Goal: Book appointment/travel/reservation

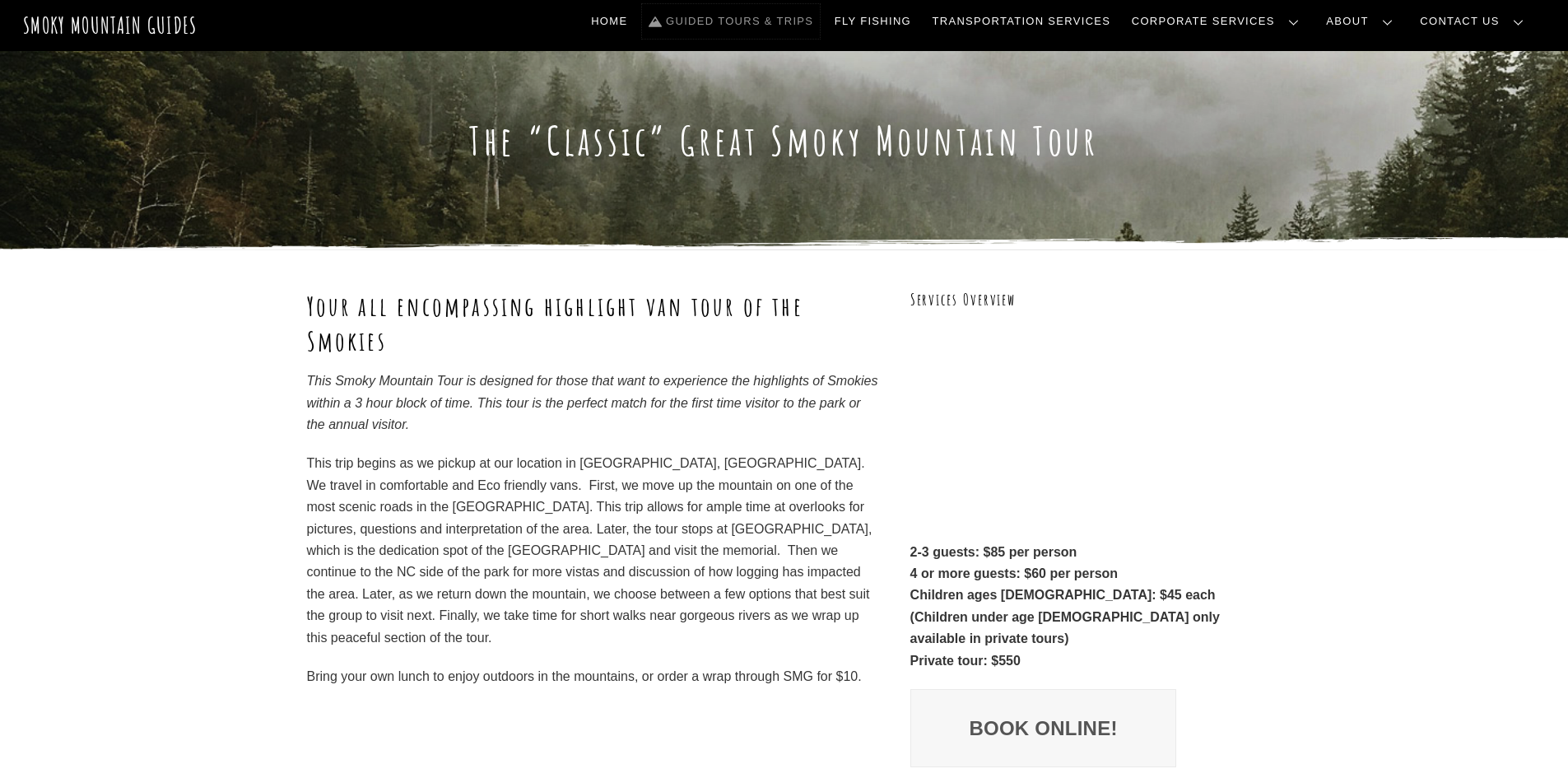
click at [820, 18] on link "Guided Tours & Trips" at bounding box center [731, 20] width 178 height 34
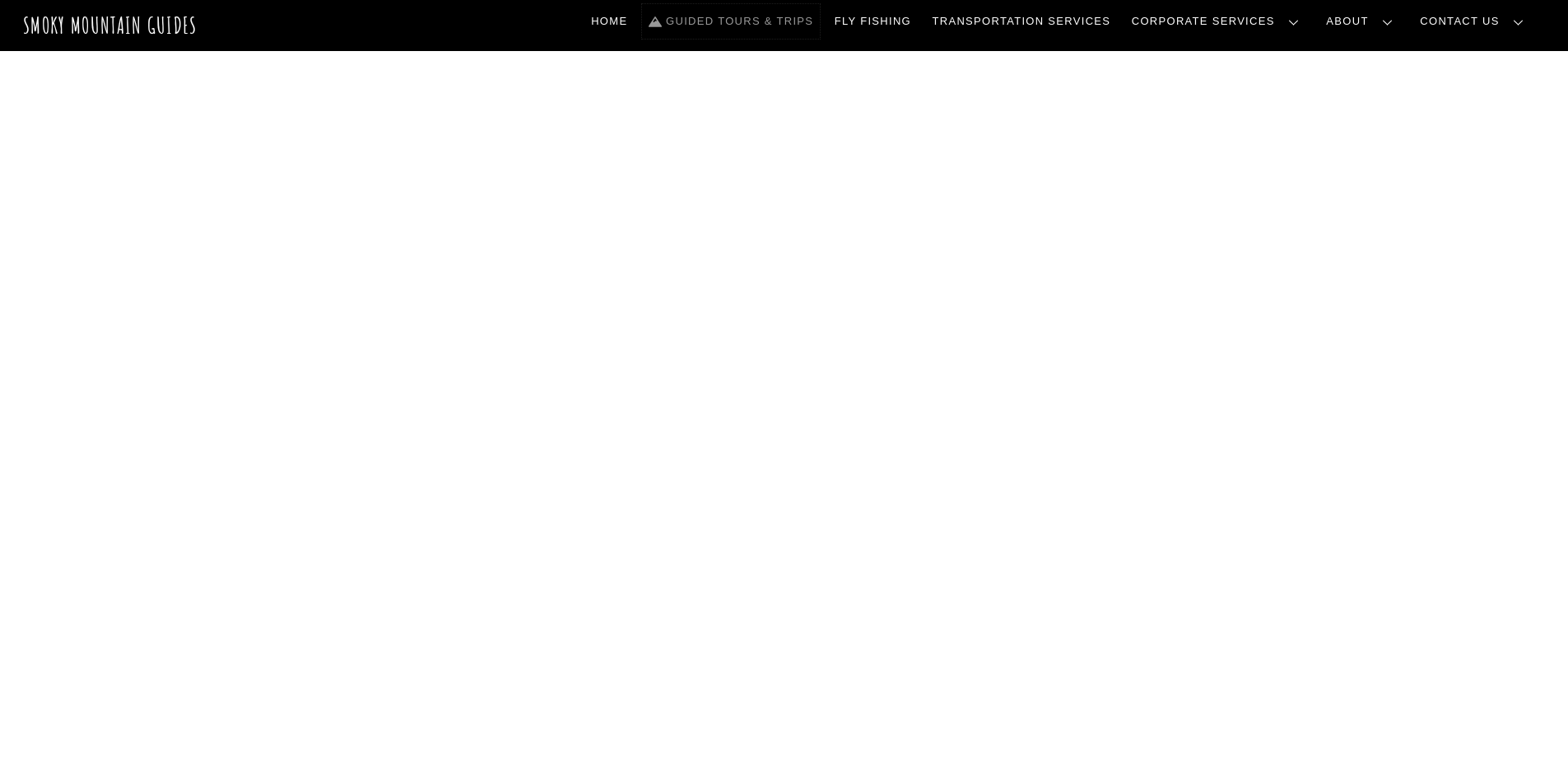
click at [786, 18] on link "Guided Tours & Trips" at bounding box center [731, 20] width 178 height 34
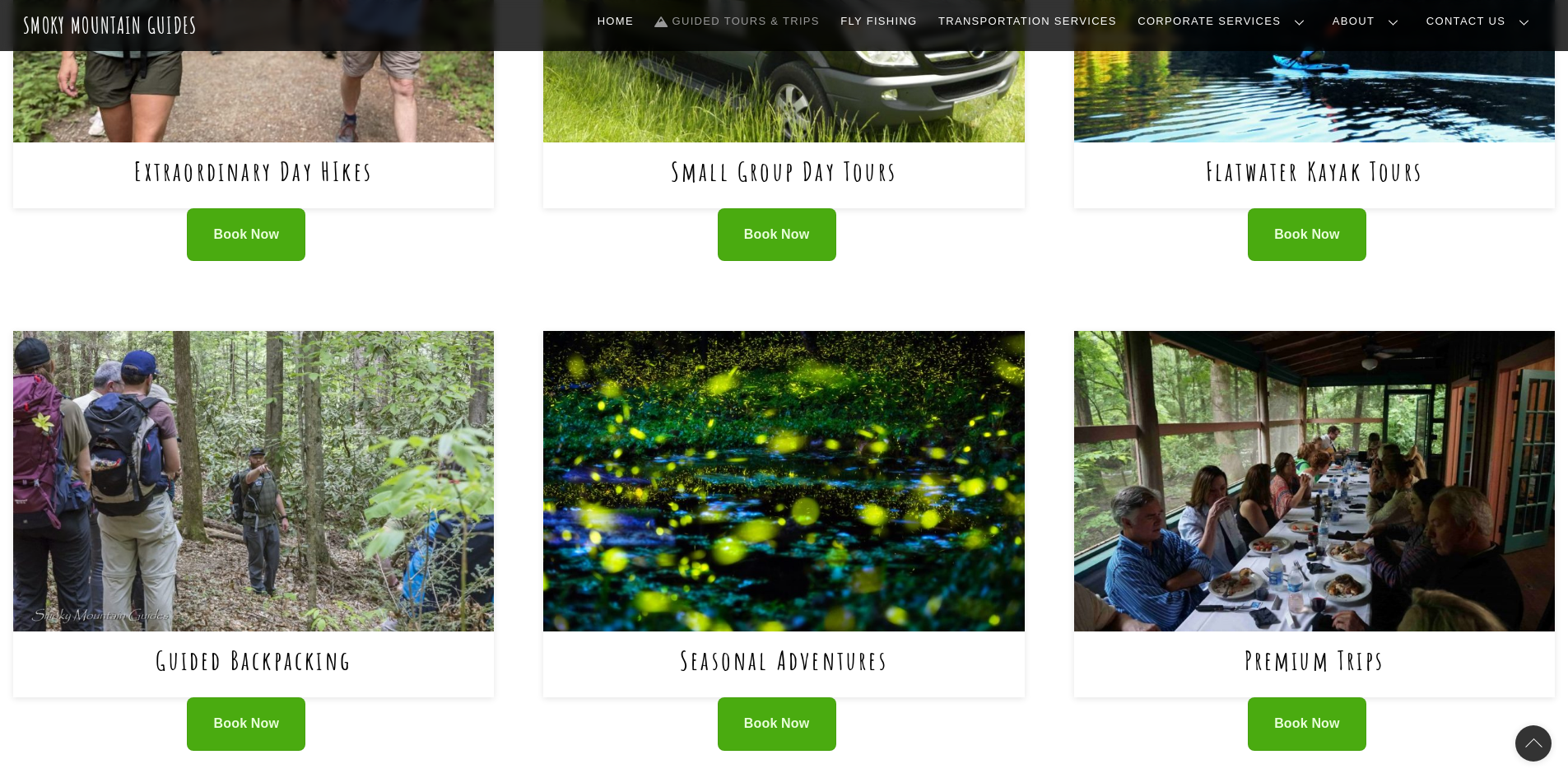
scroll to position [906, 0]
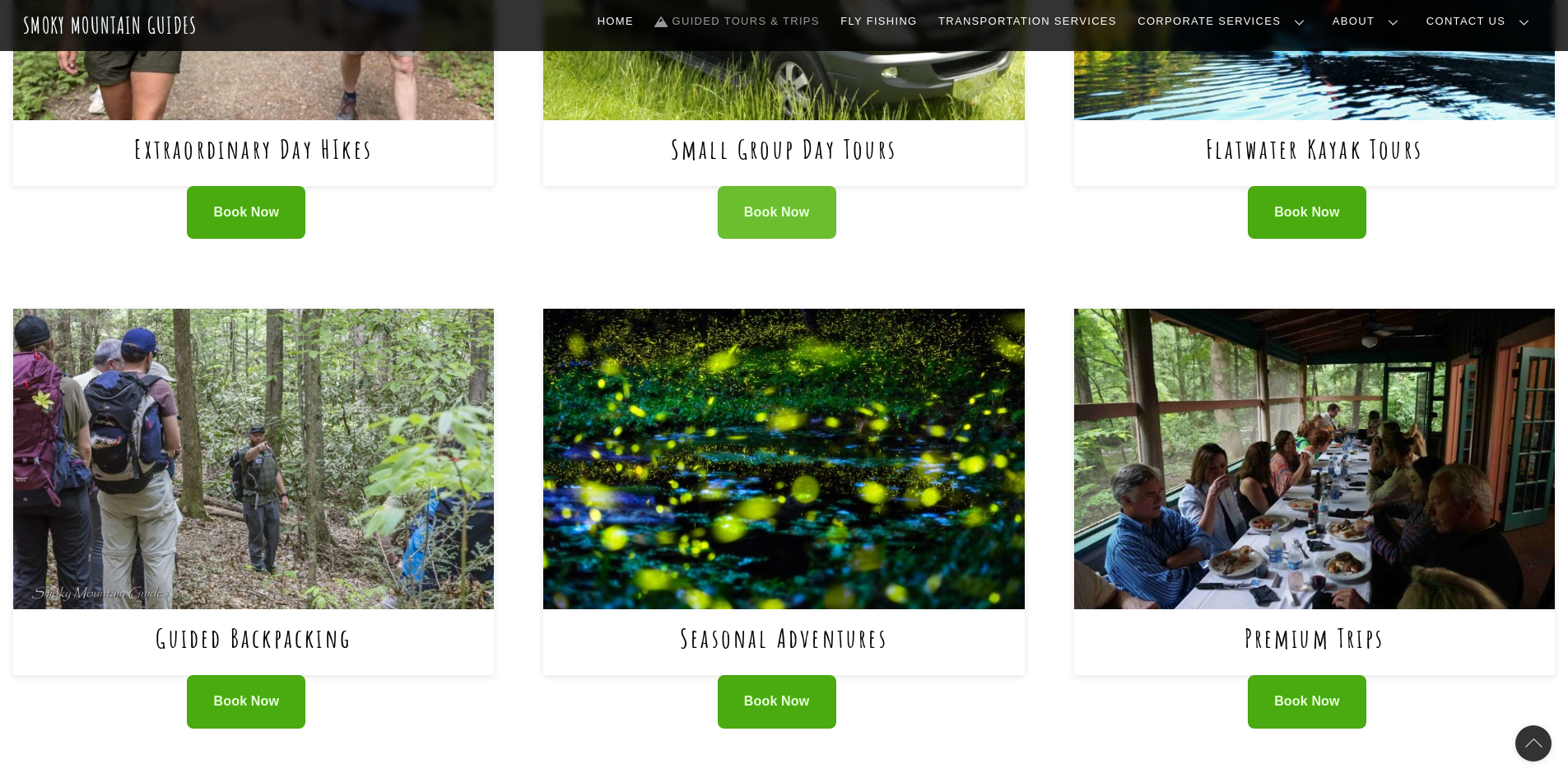
click at [780, 204] on span "Book Now" at bounding box center [777, 212] width 65 height 18
click at [1312, 694] on span "Book Now" at bounding box center [1307, 702] width 65 height 18
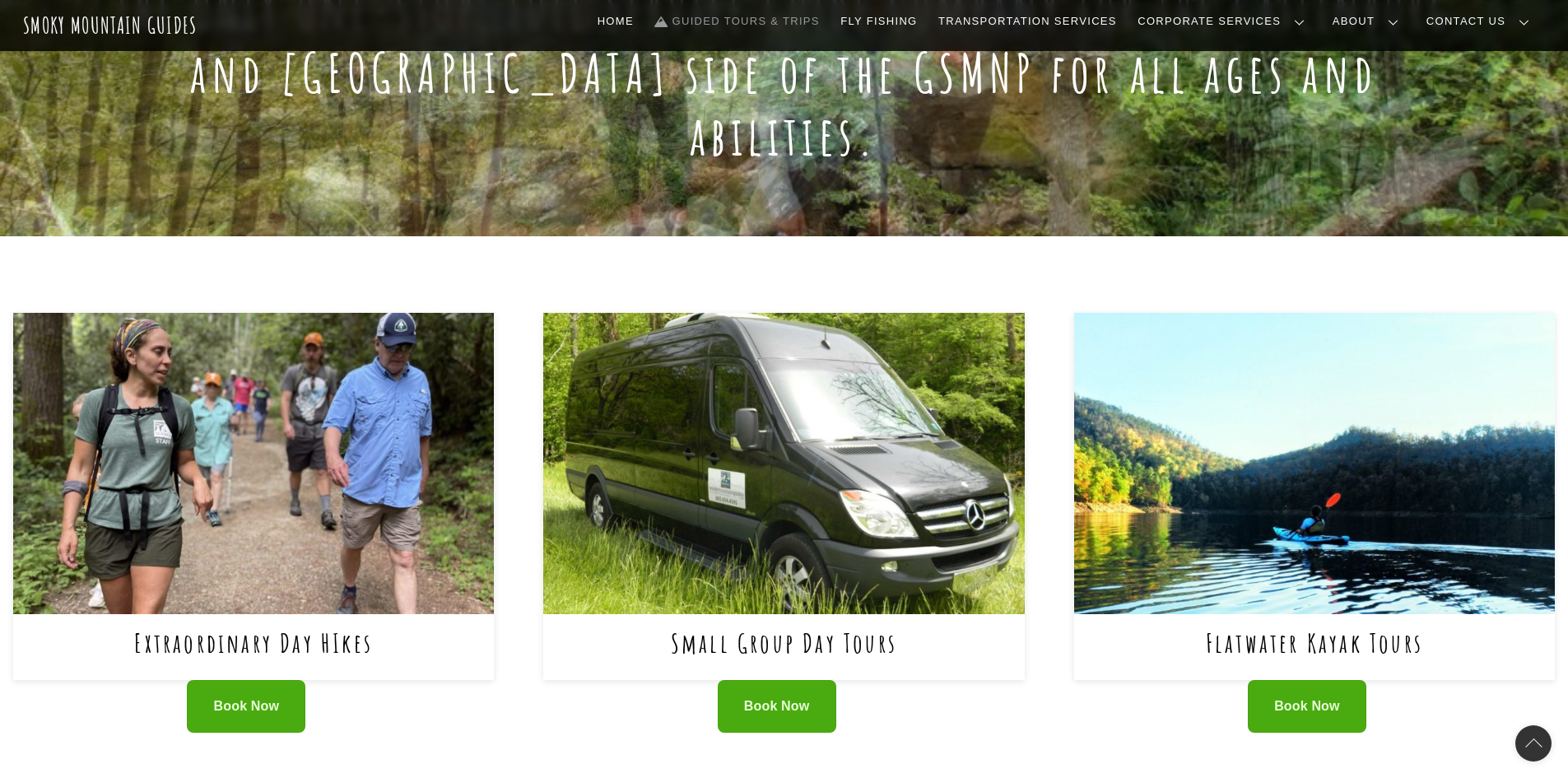
scroll to position [0, 0]
